Goal: Find specific page/section: Find specific page/section

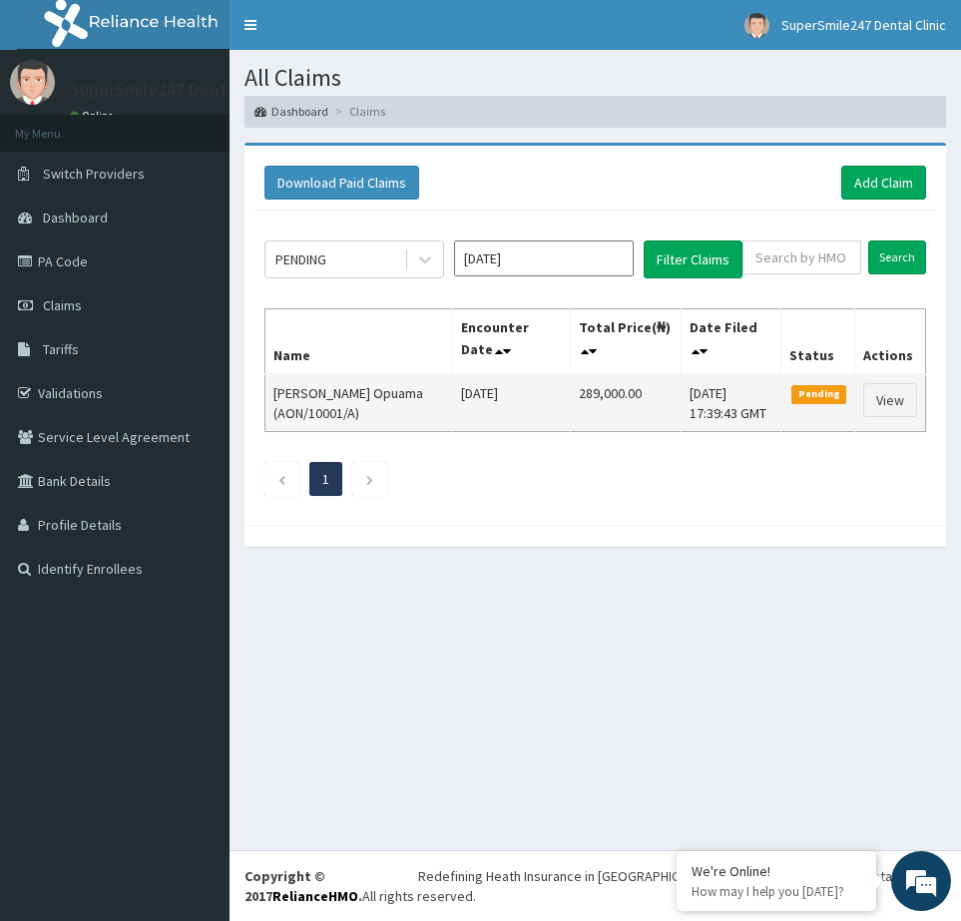
click at [575, 394] on td "289,000.00" at bounding box center [626, 403] width 111 height 58
click at [897, 408] on link "View" at bounding box center [890, 400] width 54 height 34
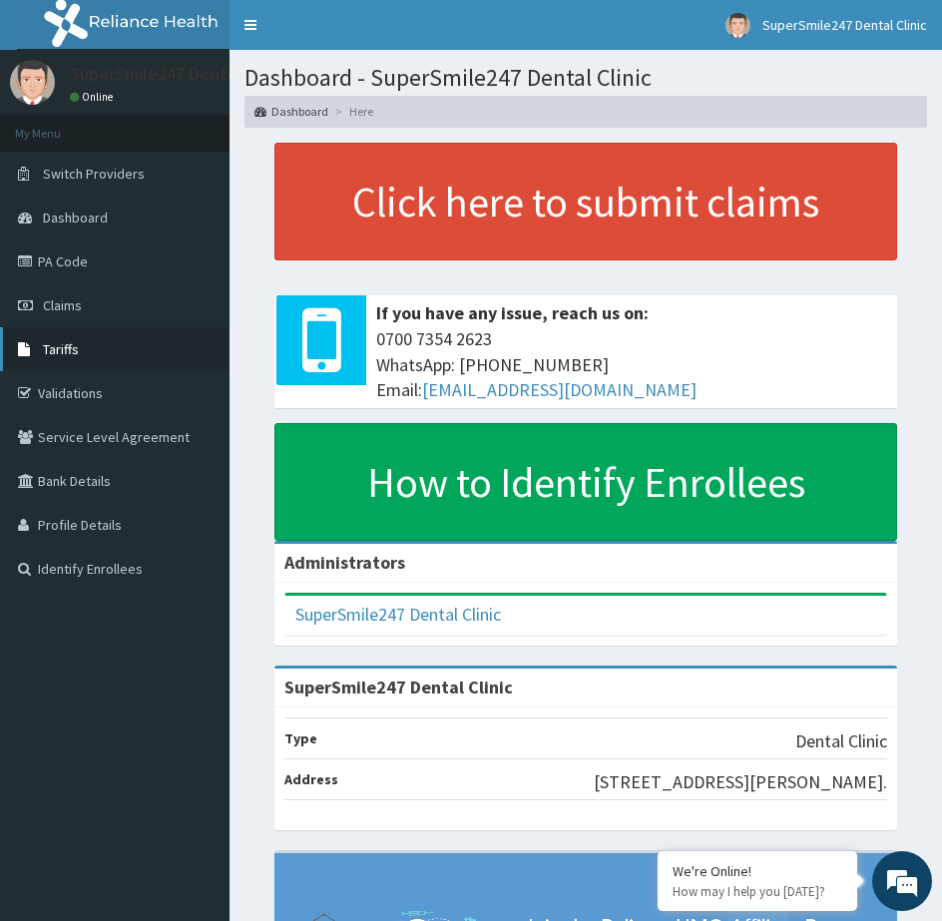
click at [179, 355] on link "Tariffs" at bounding box center [114, 349] width 229 height 44
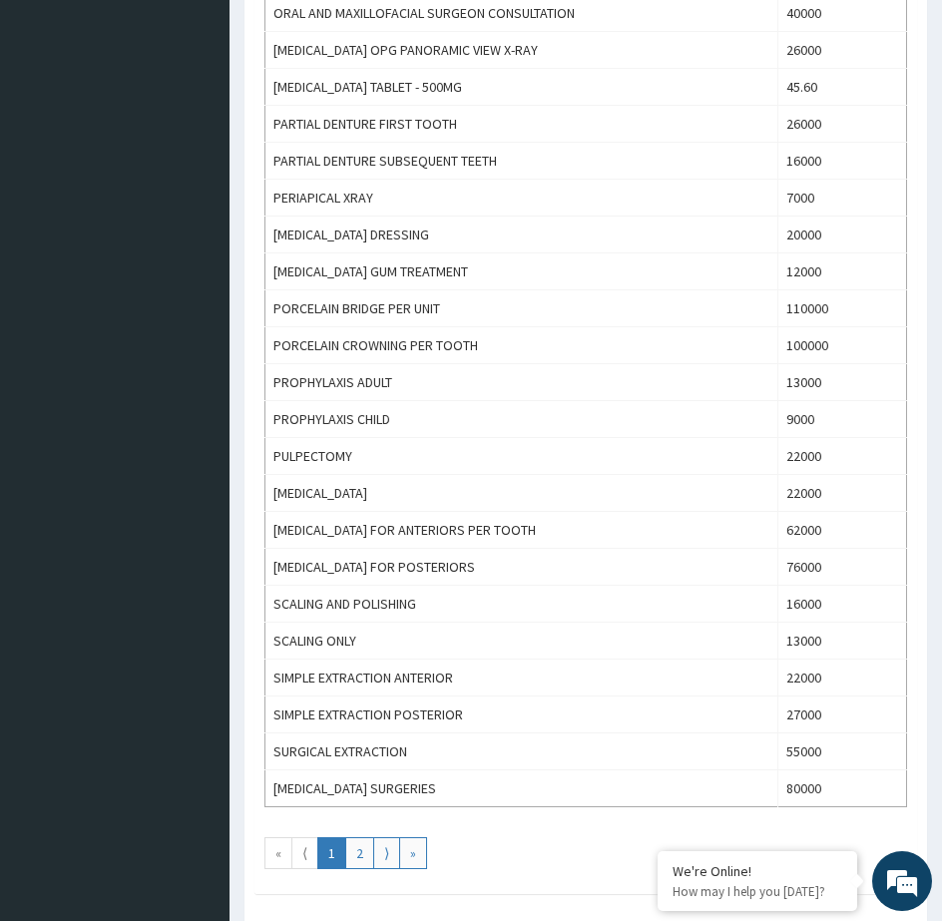
scroll to position [1496, 0]
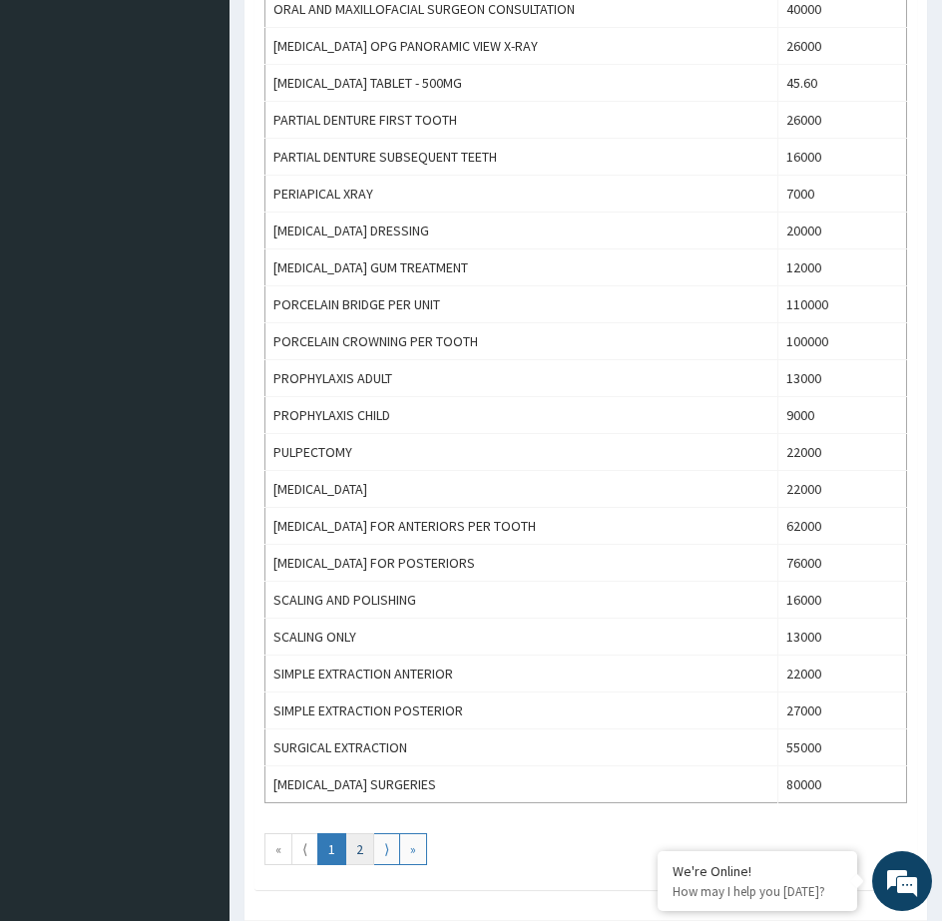
click at [359, 853] on link "2" at bounding box center [359, 849] width 29 height 32
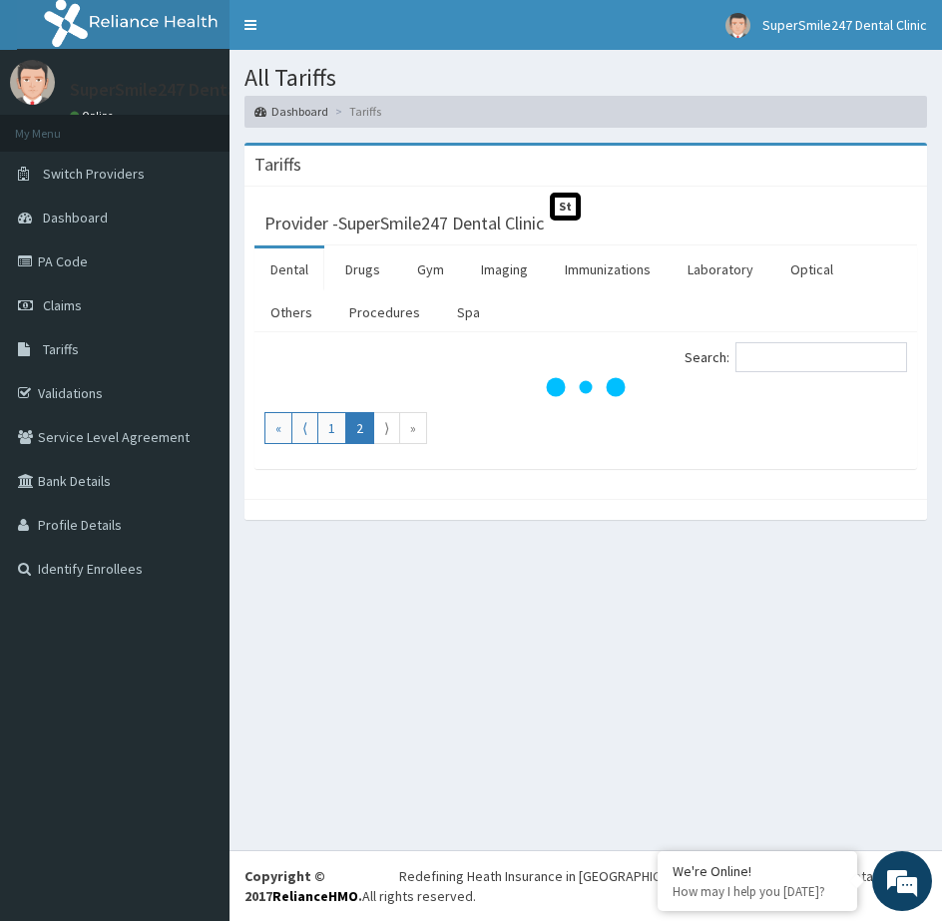
scroll to position [0, 0]
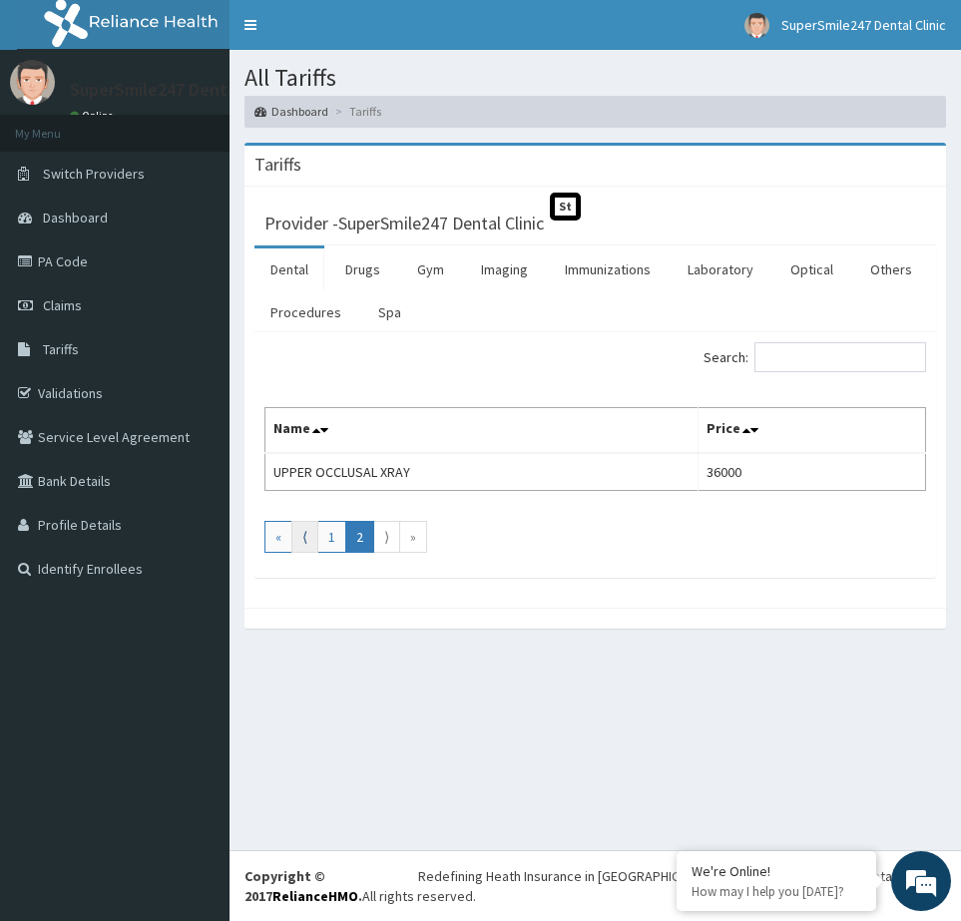
click at [300, 542] on link "⟨" at bounding box center [304, 537] width 27 height 32
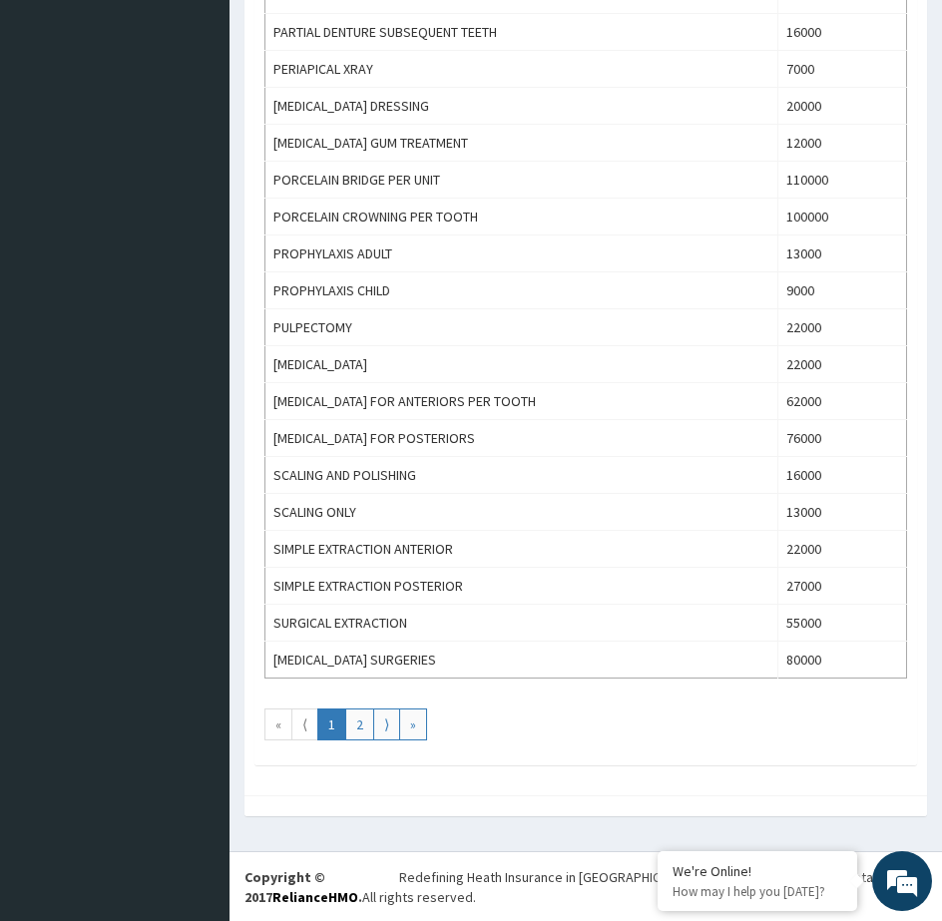
scroll to position [1622, 0]
